Goal: Information Seeking & Learning: Understand process/instructions

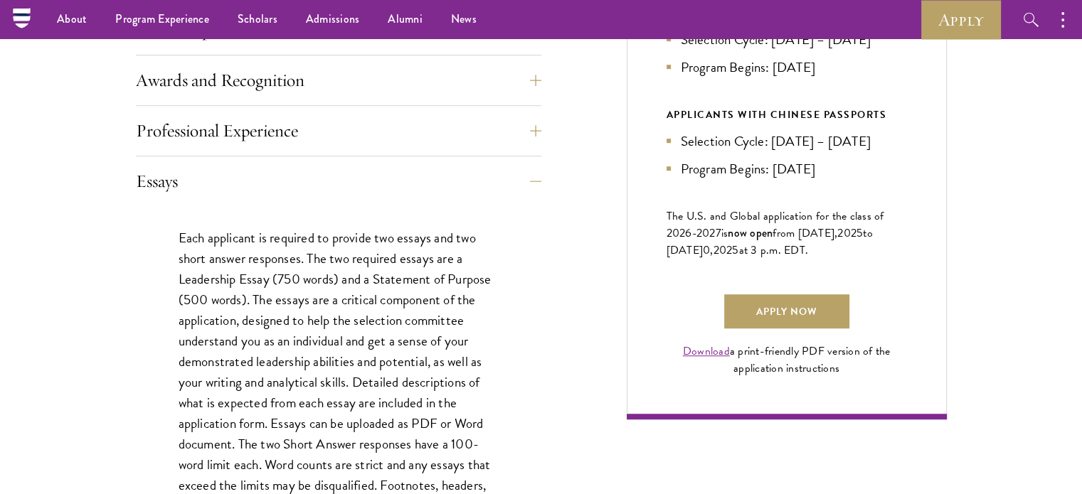
scroll to position [743, 0]
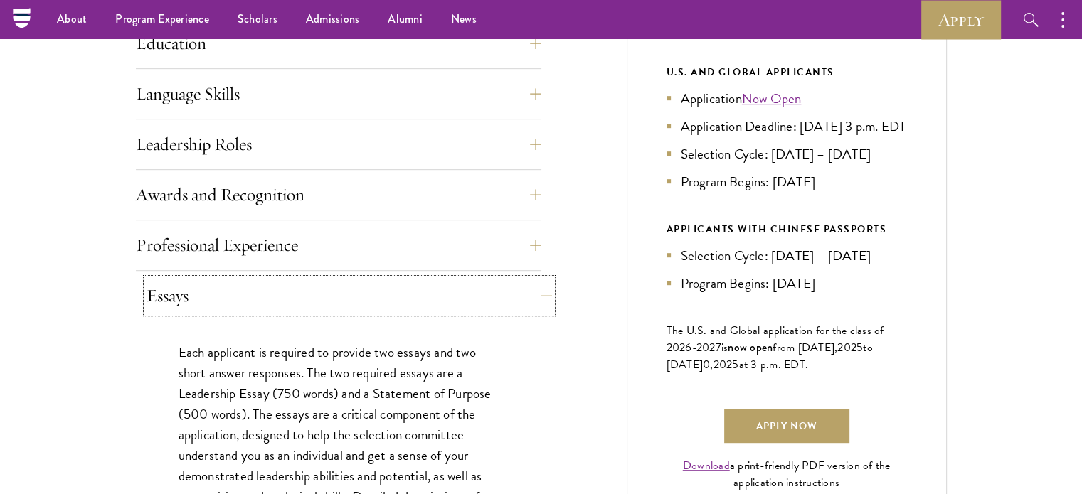
click at [286, 283] on button "Essays" at bounding box center [349, 296] width 405 height 34
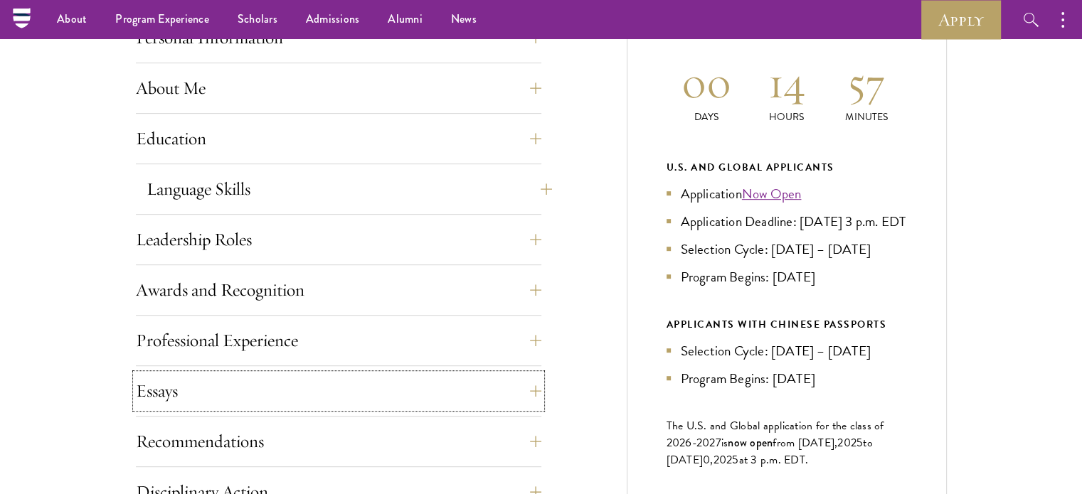
scroll to position [647, 0]
click at [227, 144] on button "Education" at bounding box center [349, 139] width 405 height 34
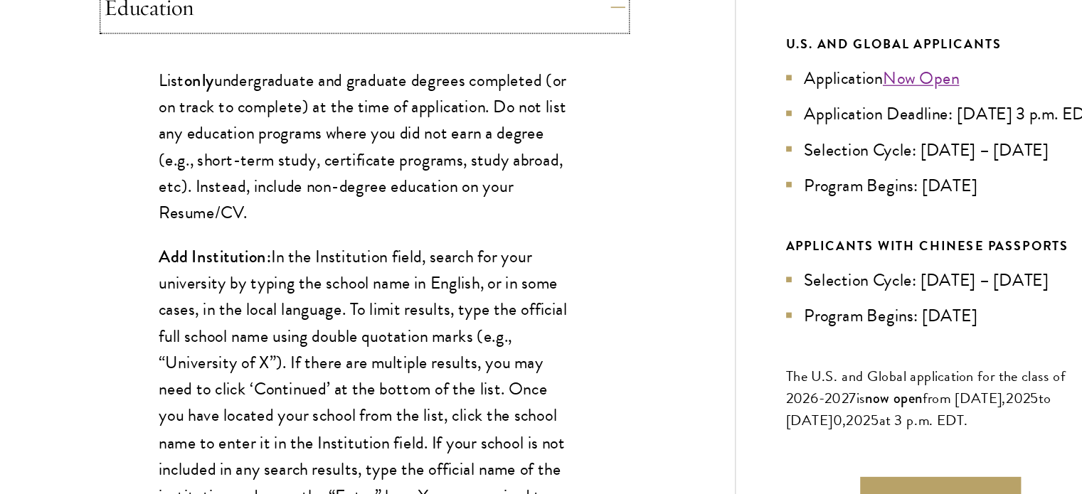
scroll to position [726, 0]
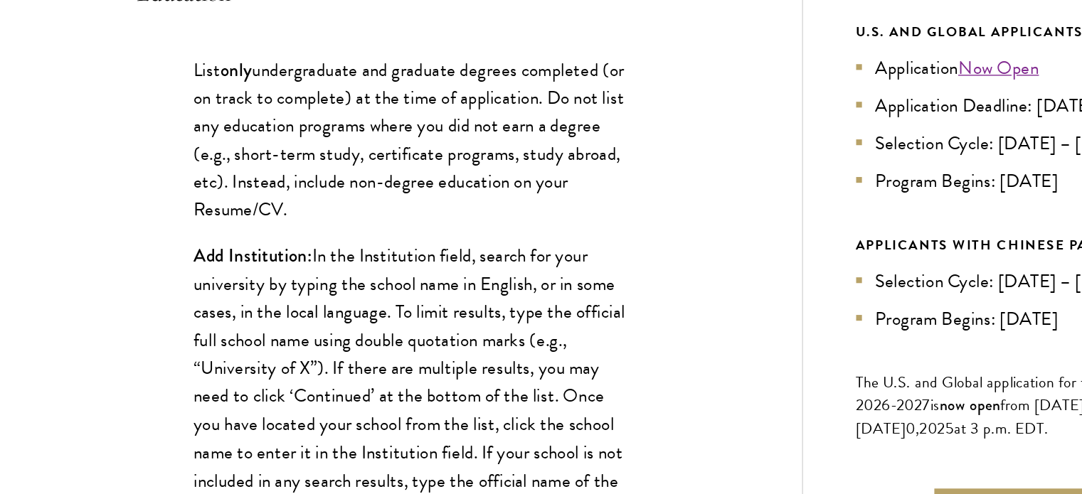
drag, startPoint x: 357, startPoint y: 226, endPoint x: 166, endPoint y: 123, distance: 216.7
drag, startPoint x: 167, startPoint y: 119, endPoint x: 294, endPoint y: 217, distance: 160.8
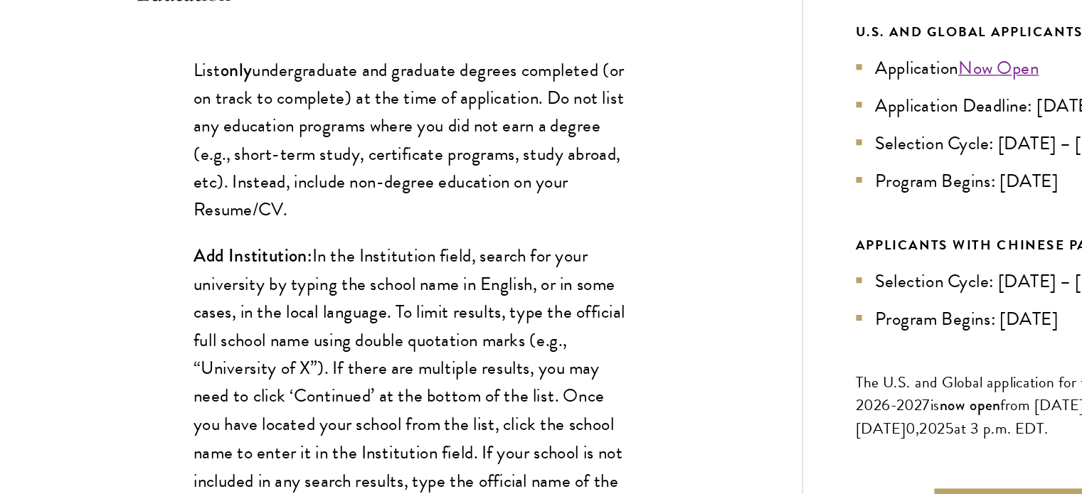
click at [294, 217] on p "List only undergraduate and graduate degrees completed (or on track to complete…" at bounding box center [339, 168] width 320 height 124
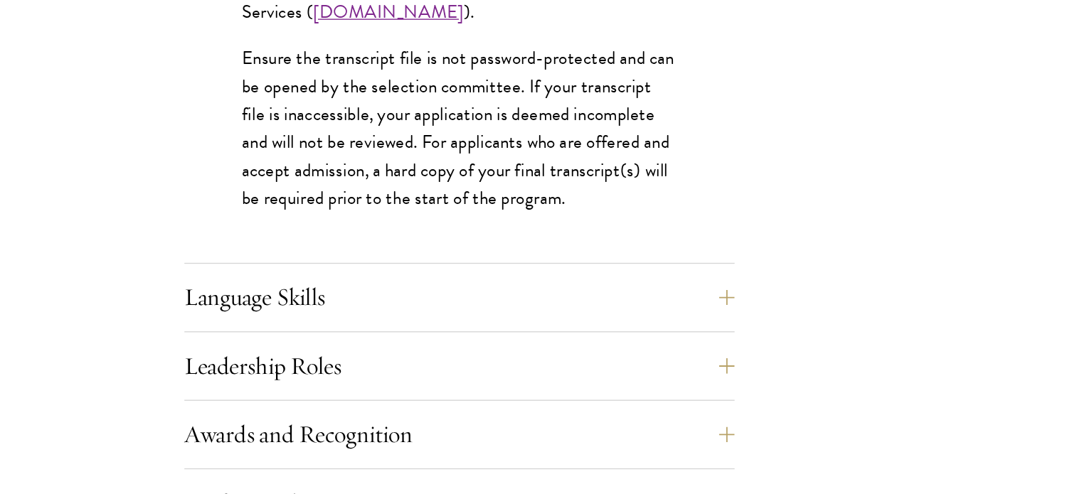
scroll to position [2164, 0]
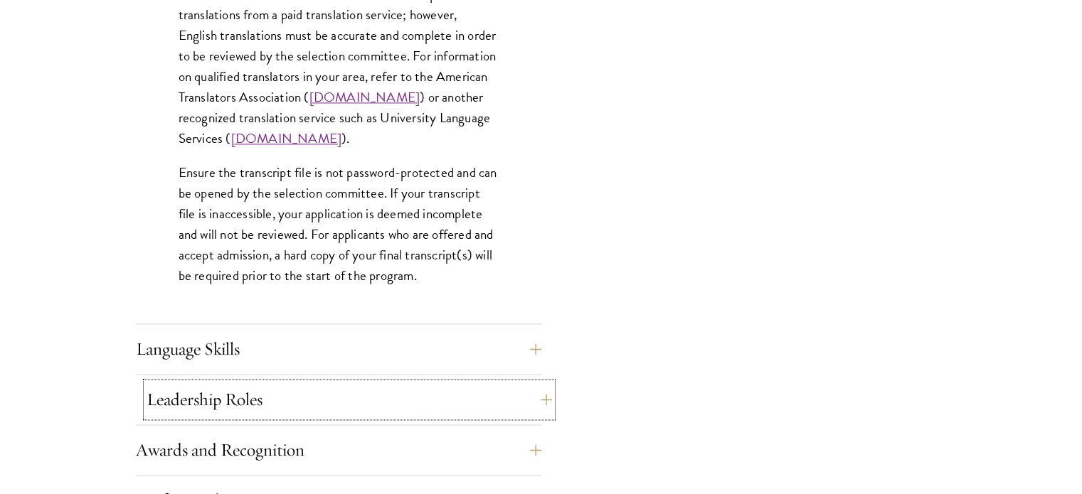
click at [225, 398] on button "Leadership Roles" at bounding box center [349, 400] width 405 height 34
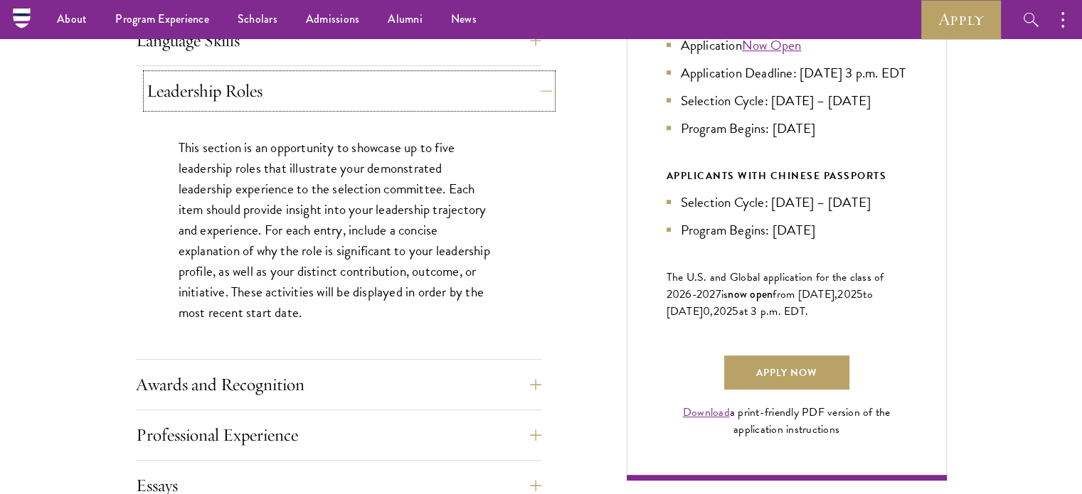
scroll to position [794, 0]
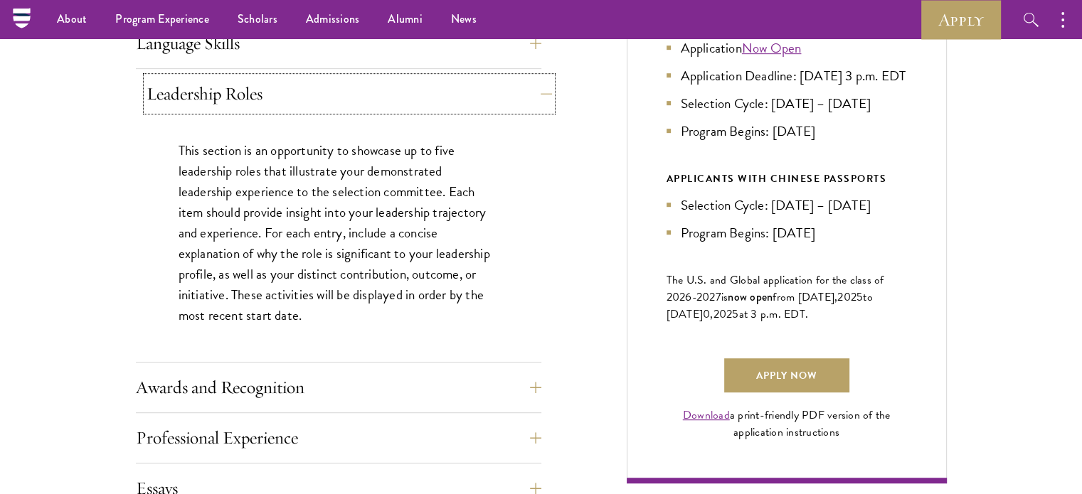
click at [276, 104] on button "Leadership Roles" at bounding box center [349, 94] width 405 height 34
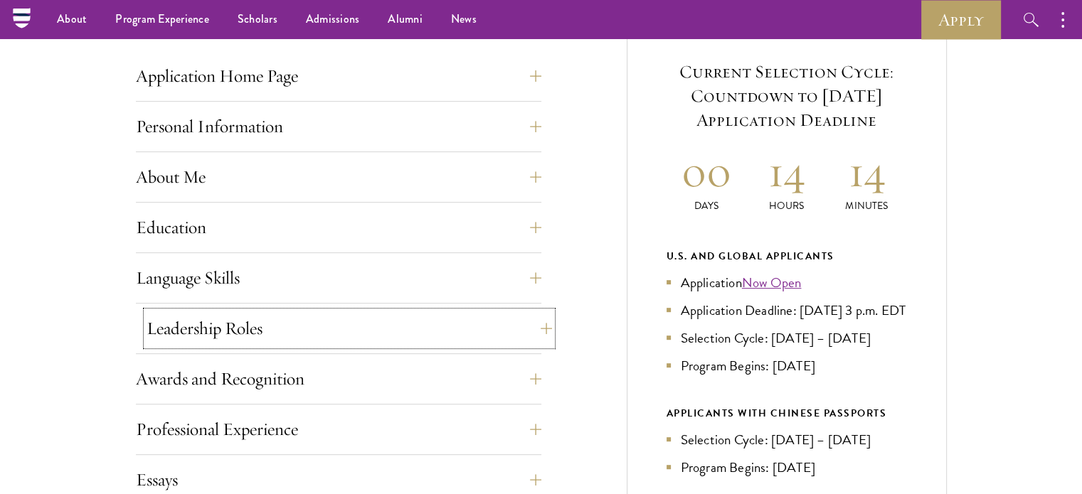
scroll to position [549, 0]
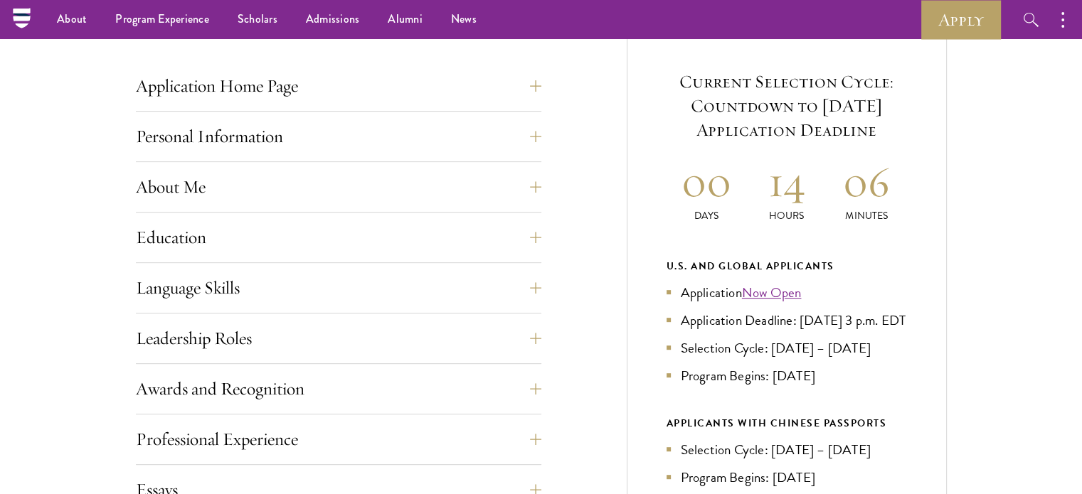
click at [589, 135] on div "Application Home Page The online application form must be completed in English.…" at bounding box center [541, 447] width 811 height 843
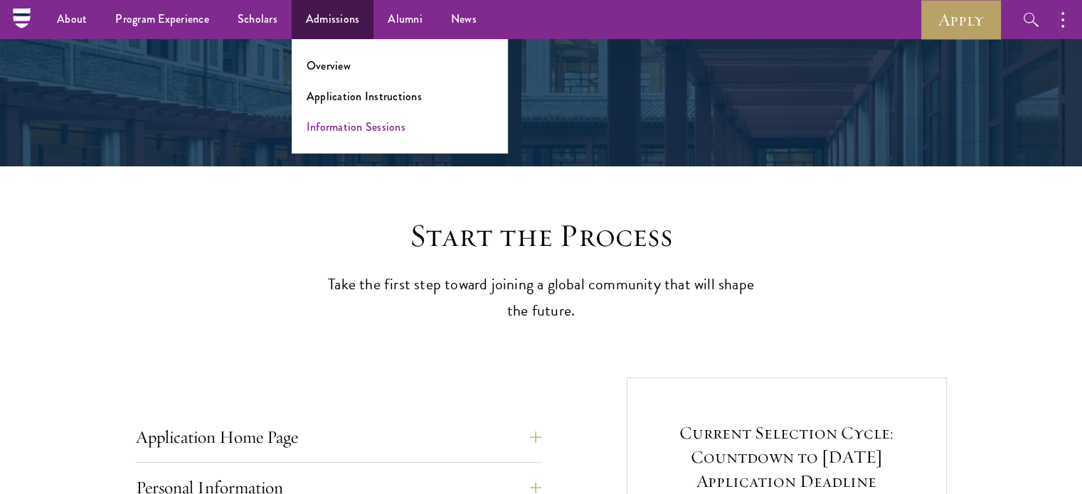
scroll to position [196, 0]
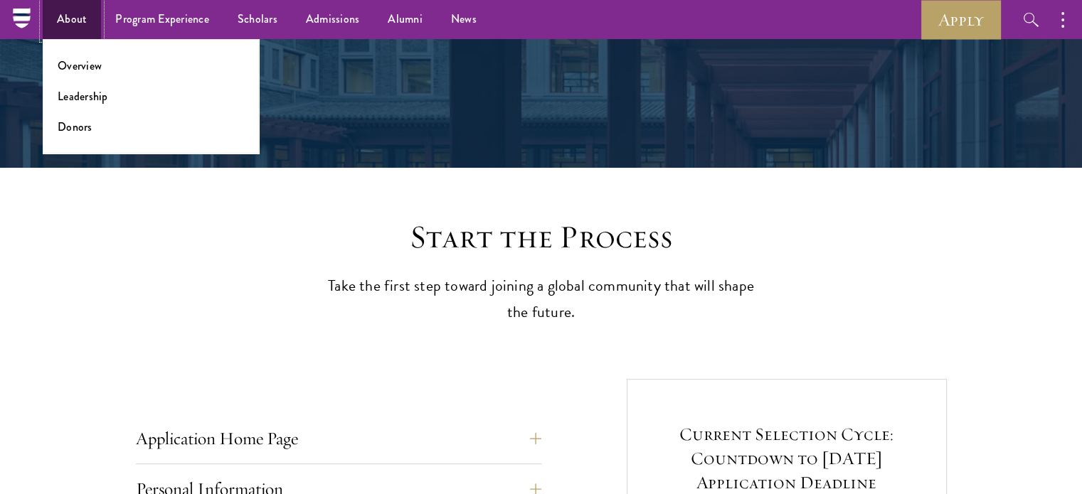
click at [80, 9] on link "About" at bounding box center [72, 19] width 58 height 39
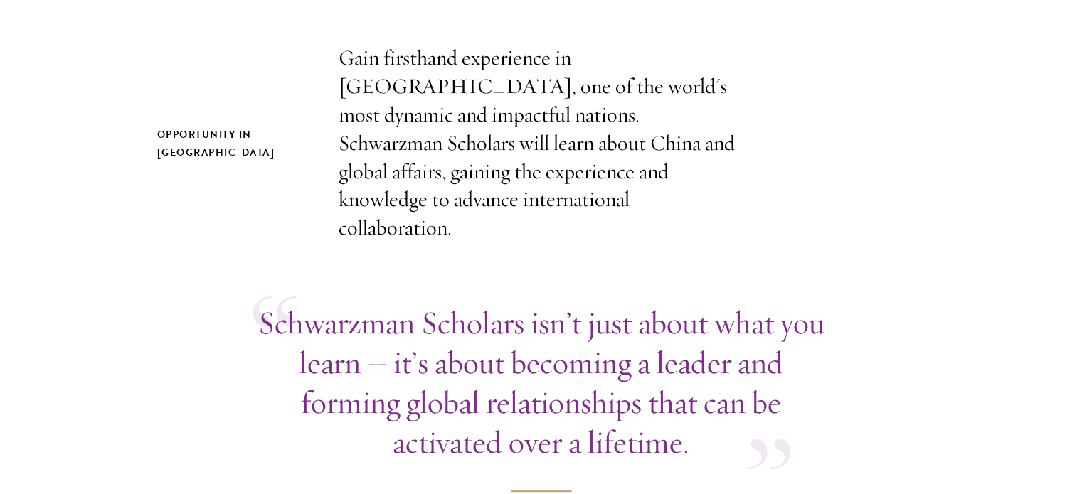
scroll to position [465, 0]
click at [481, 170] on p "Gain firsthand experience in China, one of the world's most dynamic and impactf…" at bounding box center [541, 142] width 405 height 198
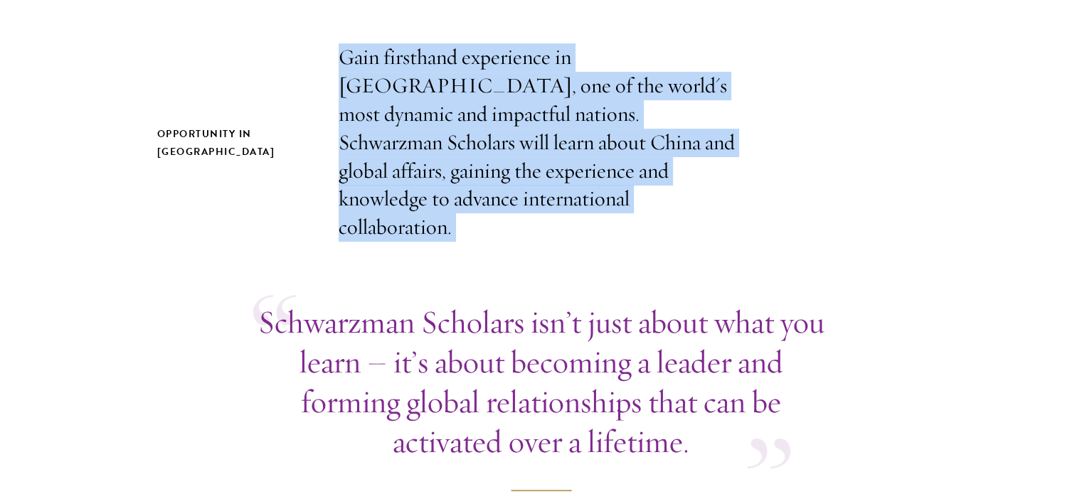
click at [481, 170] on p "Gain firsthand experience in China, one of the world's most dynamic and impactf…" at bounding box center [541, 142] width 405 height 198
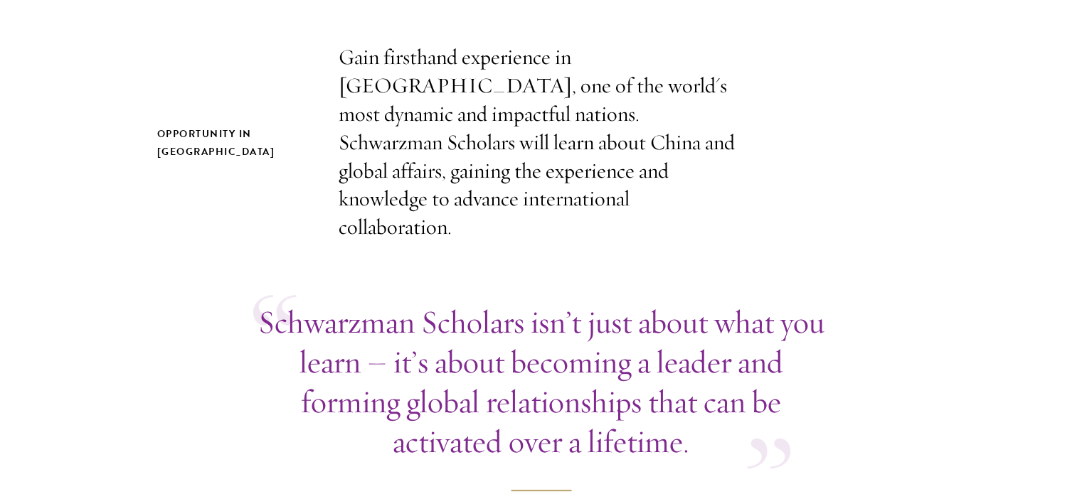
click at [481, 170] on p "Gain firsthand experience in China, one of the world's most dynamic and impactf…" at bounding box center [541, 142] width 405 height 198
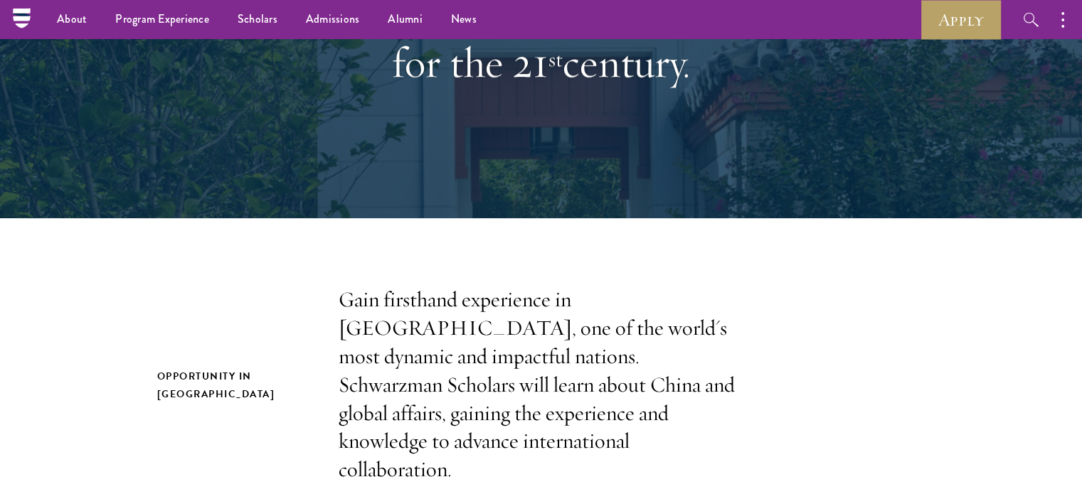
scroll to position [0, 0]
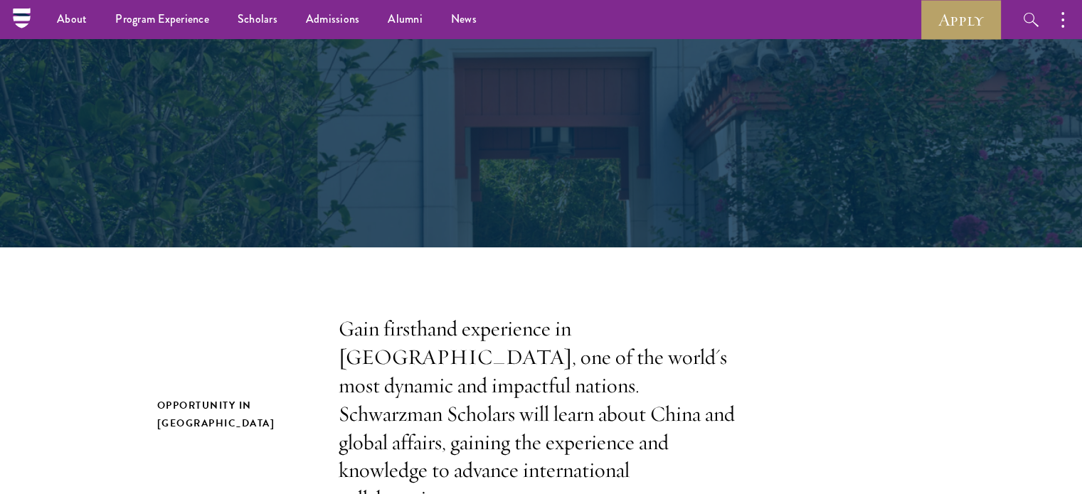
scroll to position [175, 0]
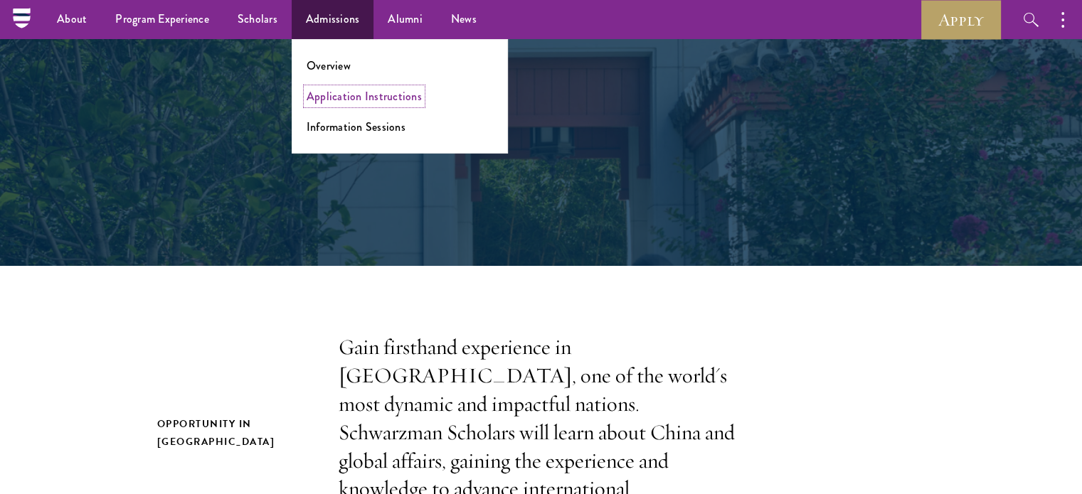
click at [366, 99] on link "Application Instructions" at bounding box center [364, 96] width 115 height 16
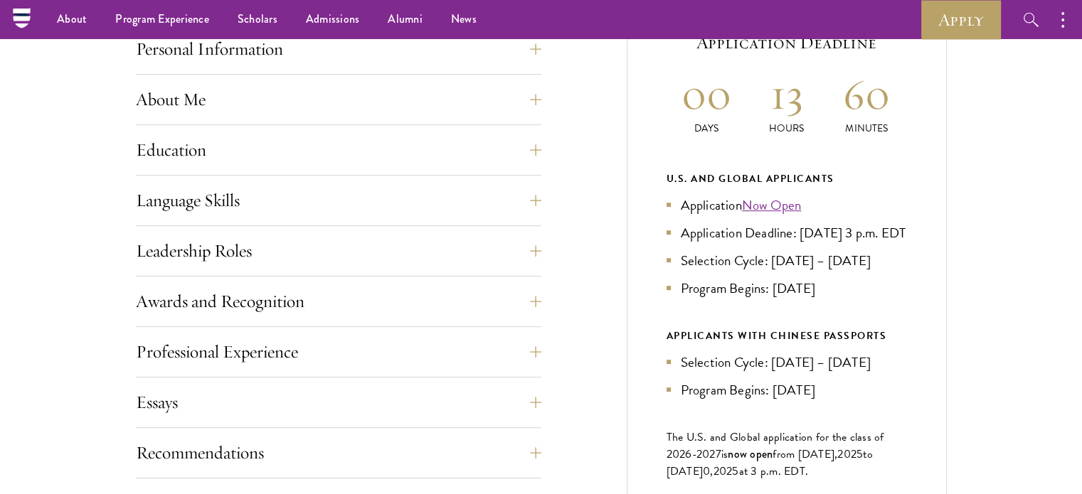
scroll to position [621, 0]
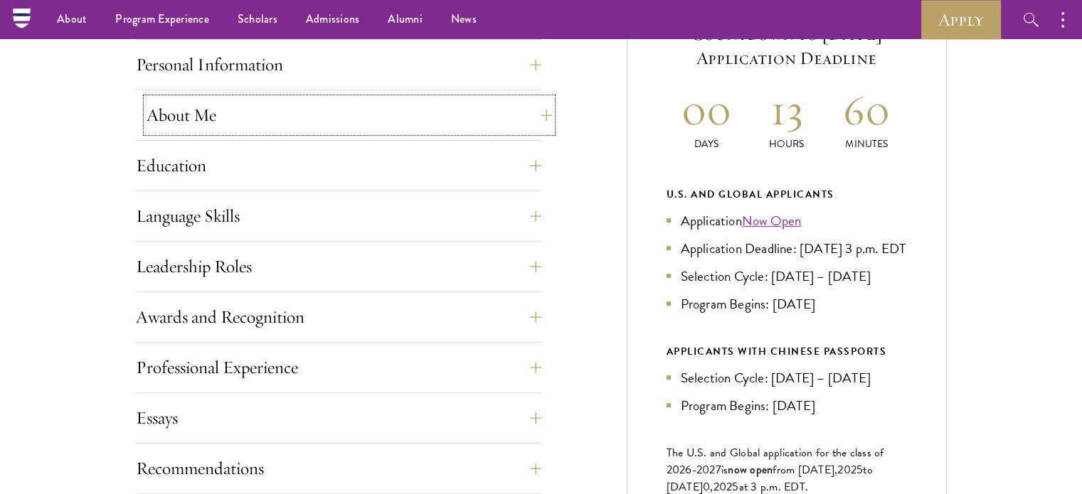
click at [285, 112] on button "About Me" at bounding box center [349, 115] width 405 height 34
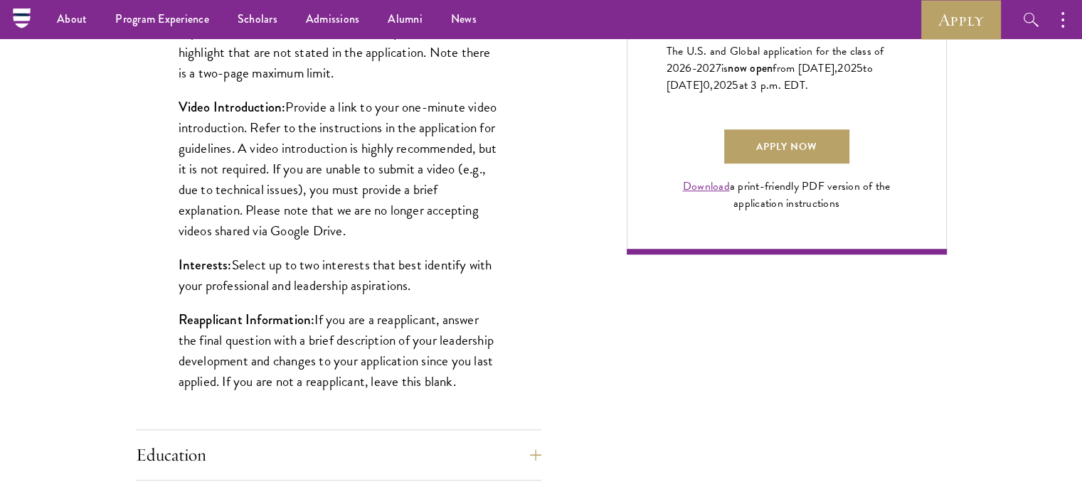
scroll to position [1016, 0]
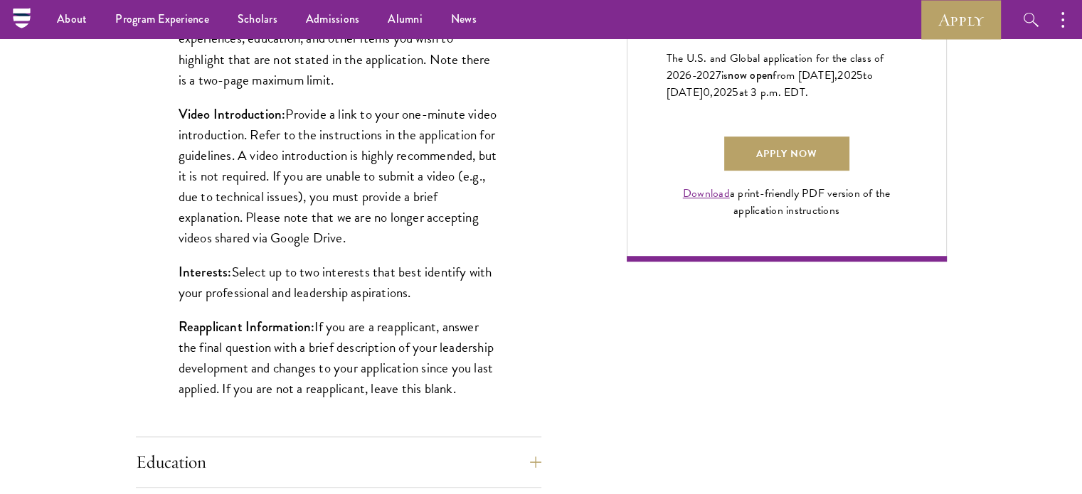
drag, startPoint x: 455, startPoint y: 294, endPoint x: 173, endPoint y: 96, distance: 344.7
click at [173, 96] on div "Biographical Profile: Provide a biographical profile of up to 100 words summari…" at bounding box center [338, 90] width 405 height 690
